Goal: Entertainment & Leisure: Consume media (video, audio)

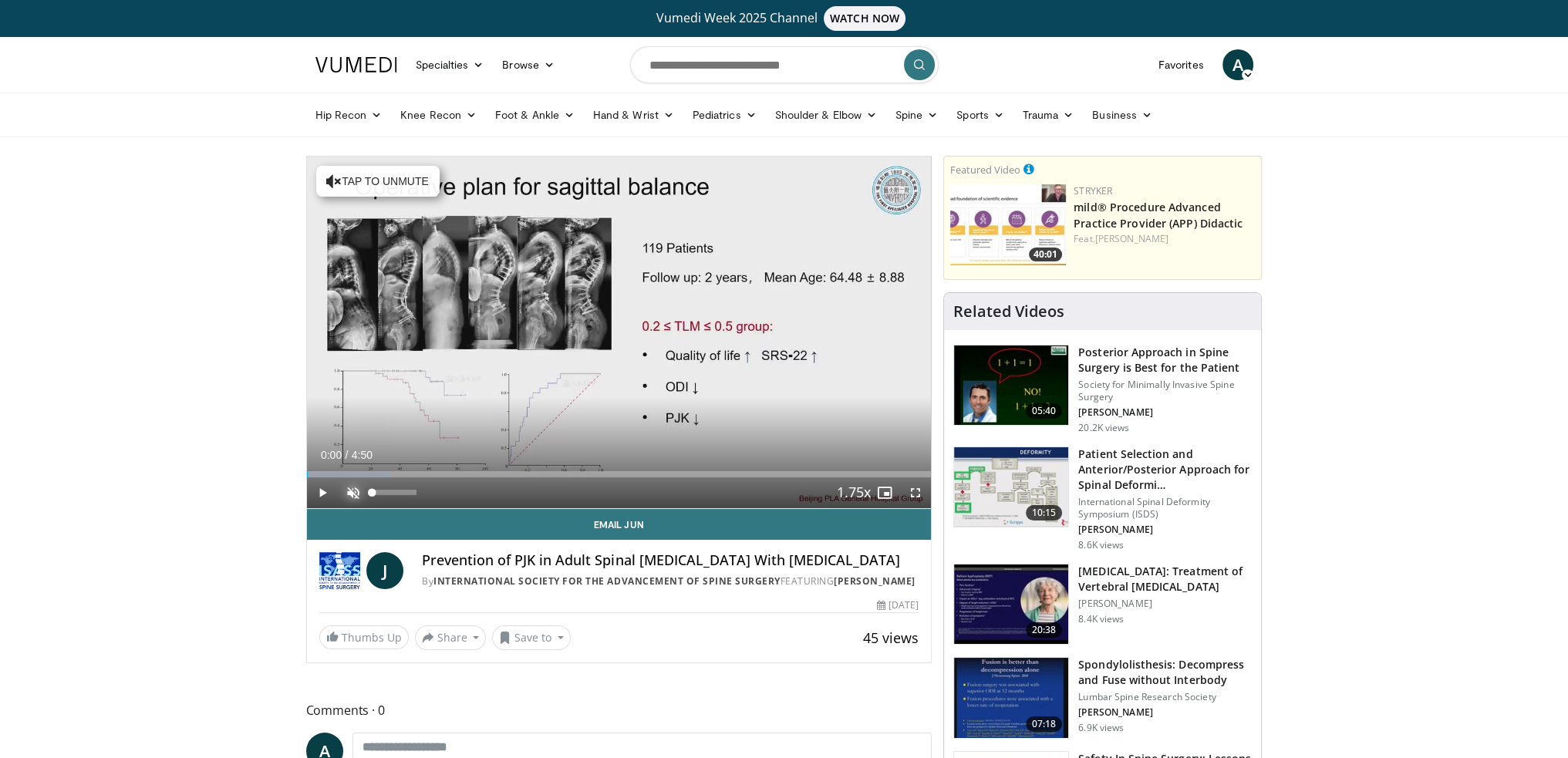
click at [354, 490] on span "Video Player" at bounding box center [353, 493] width 31 height 31
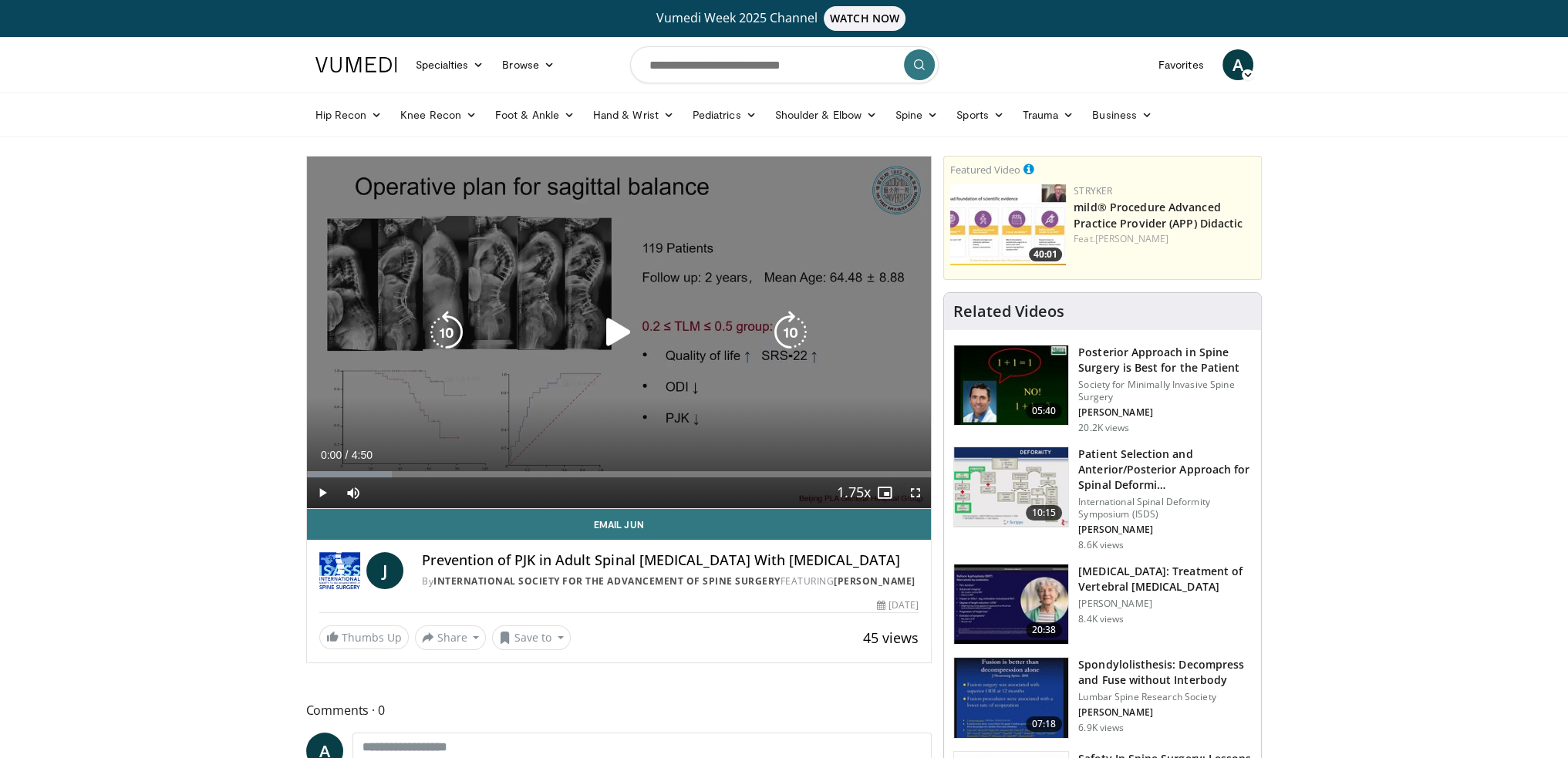
click at [624, 329] on icon "Video Player" at bounding box center [618, 332] width 43 height 43
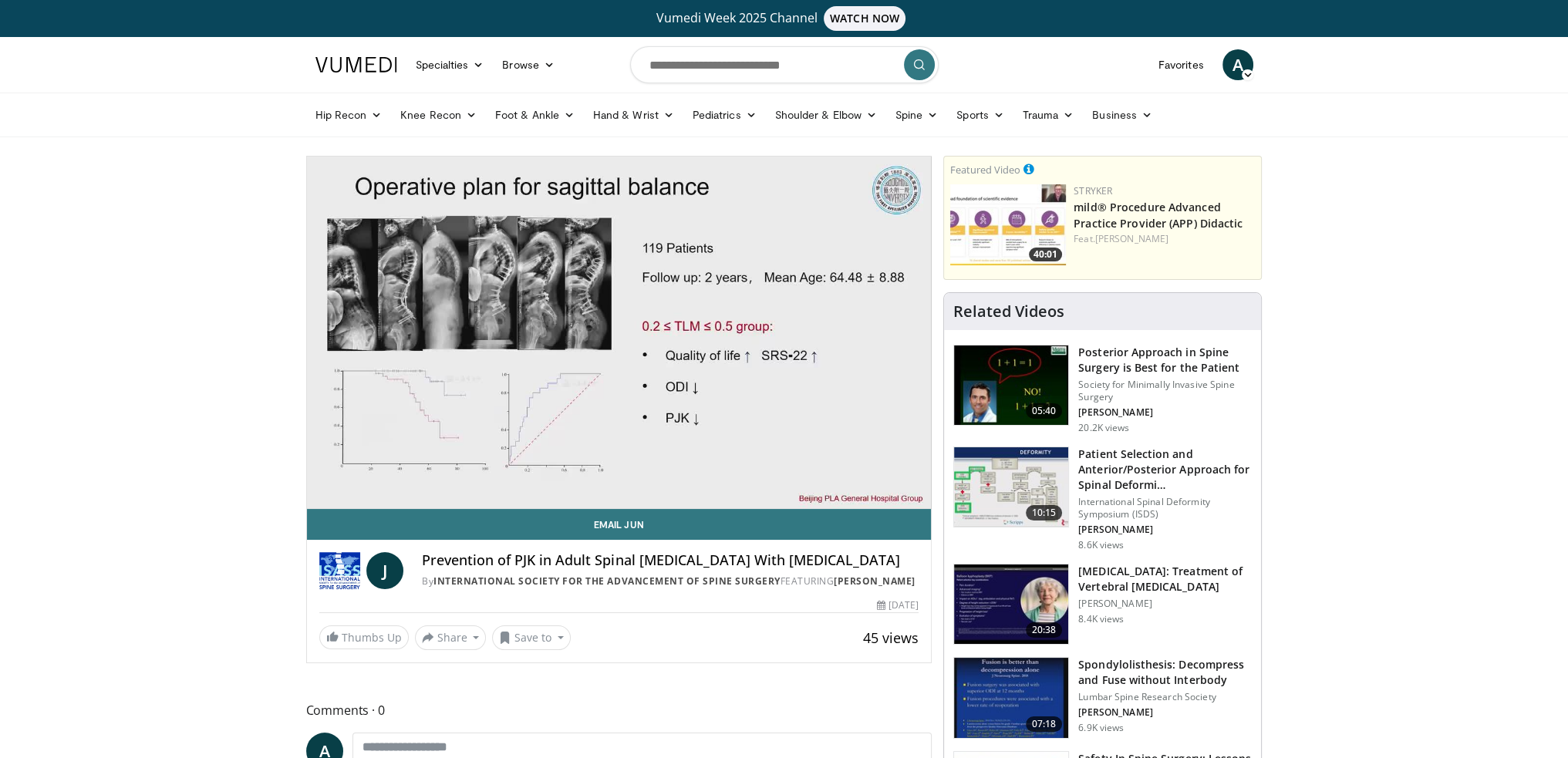
drag, startPoint x: 1401, startPoint y: 0, endPoint x: 1504, endPoint y: 193, distance: 218.8
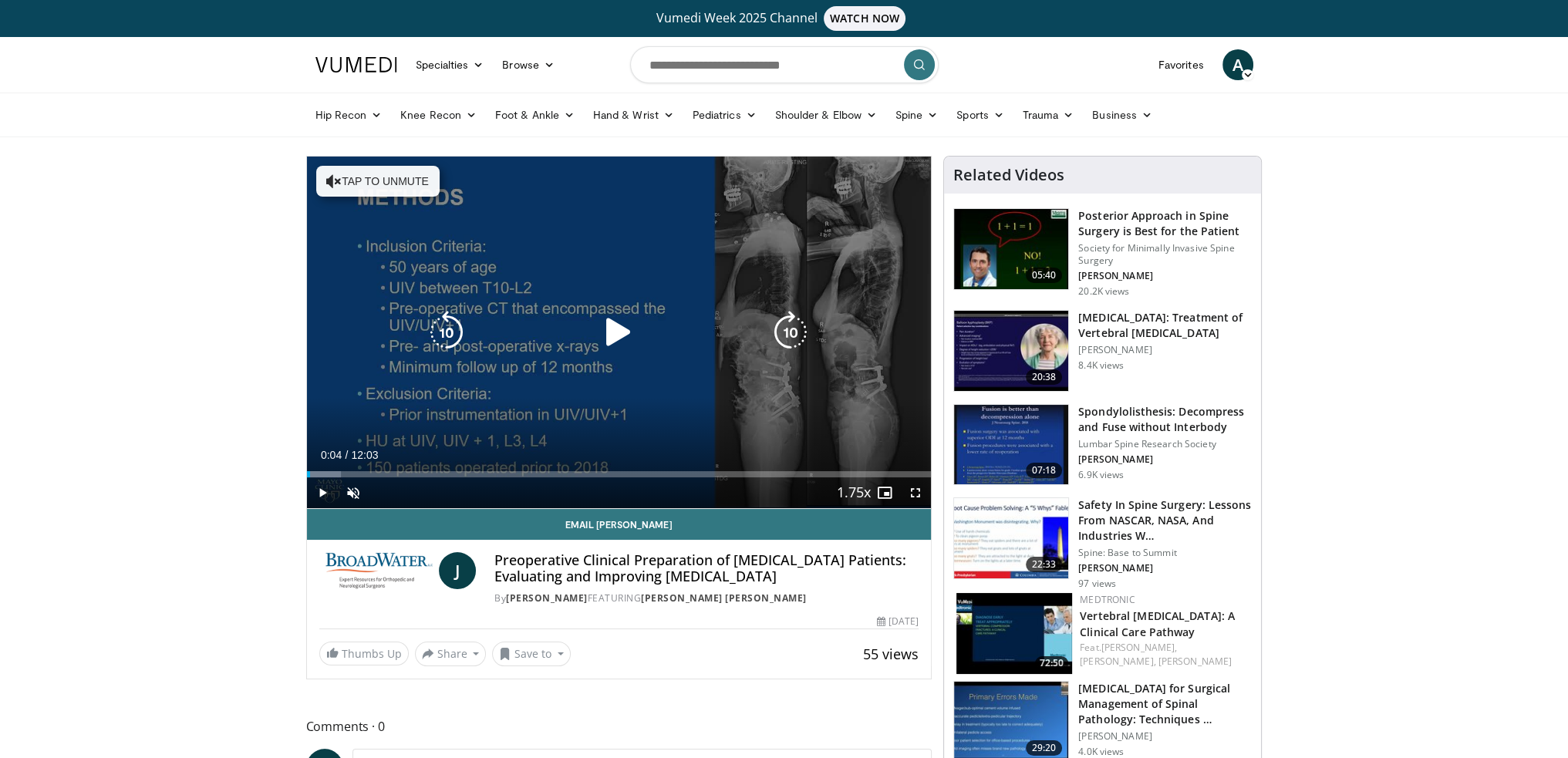
click at [612, 333] on icon "Video Player" at bounding box center [618, 332] width 43 height 43
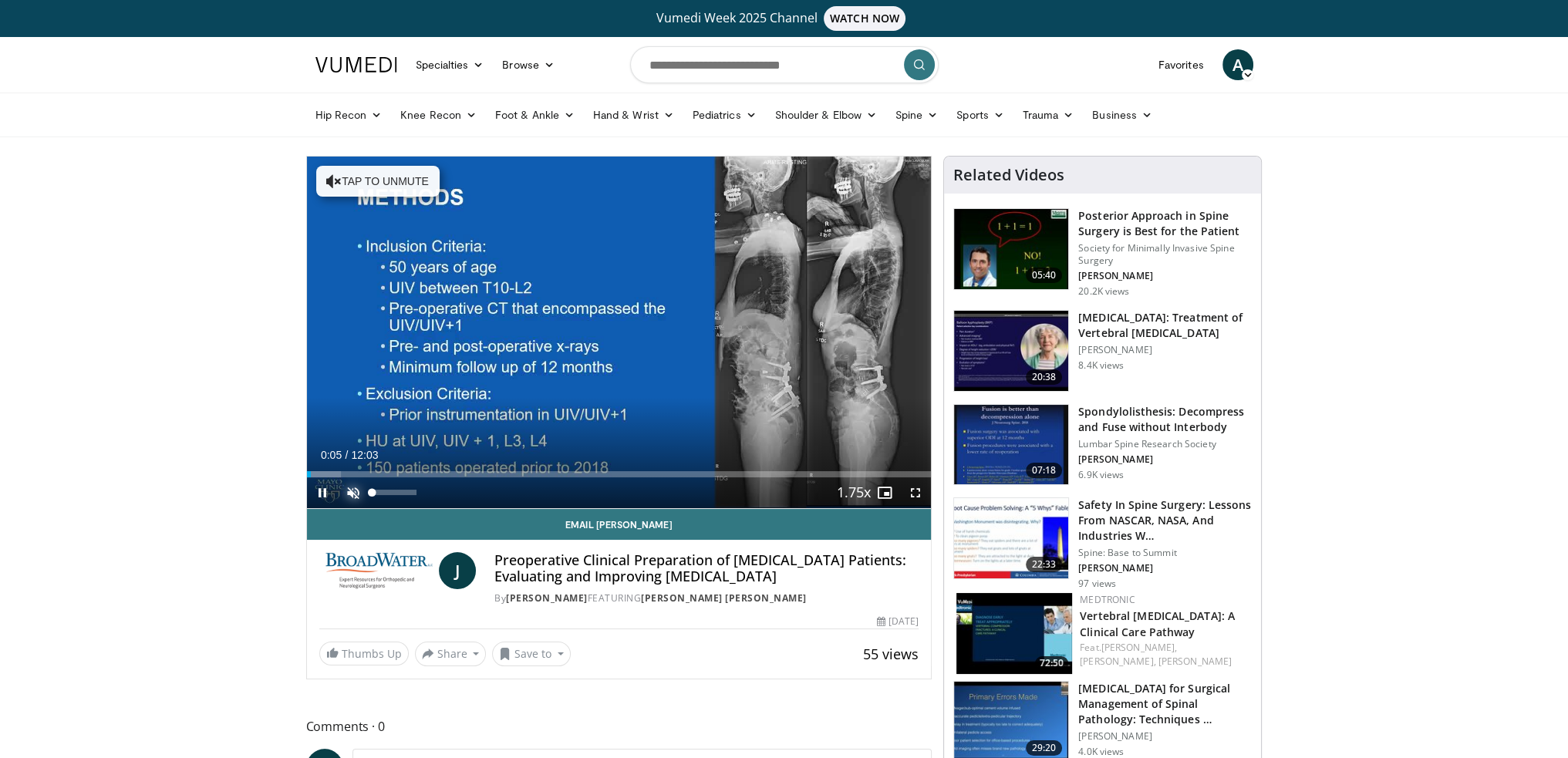
click at [352, 489] on span "Video Player" at bounding box center [353, 493] width 31 height 31
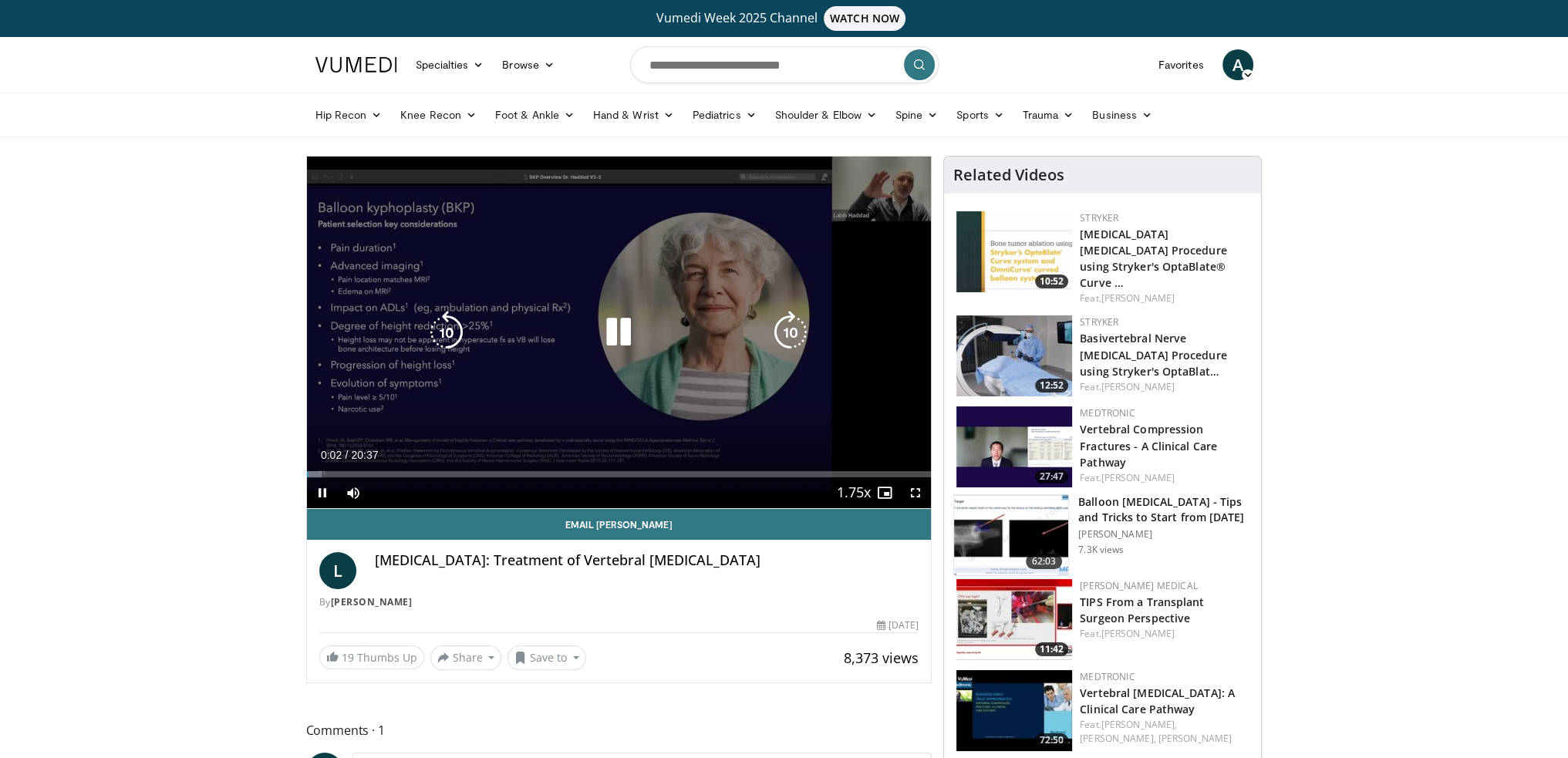
click at [614, 322] on icon "Video Player" at bounding box center [618, 332] width 43 height 43
